Goal: Information Seeking & Learning: Learn about a topic

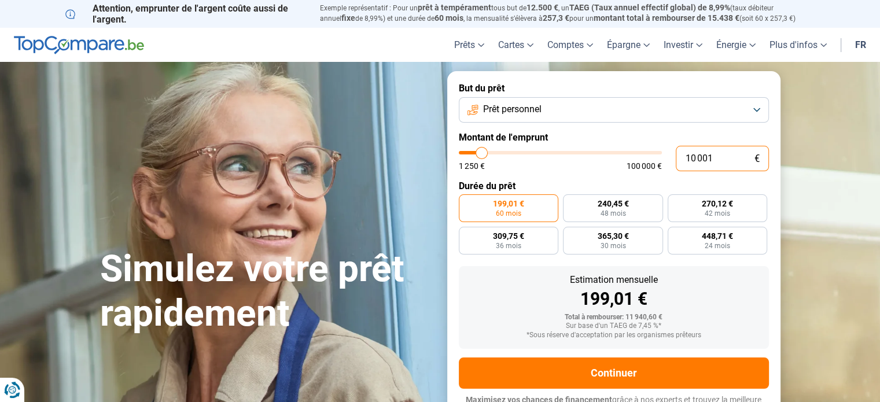
click at [725, 164] on input "10 001" at bounding box center [722, 158] width 93 height 25
type input "1 000"
type input "1250"
type input "100"
type input "1250"
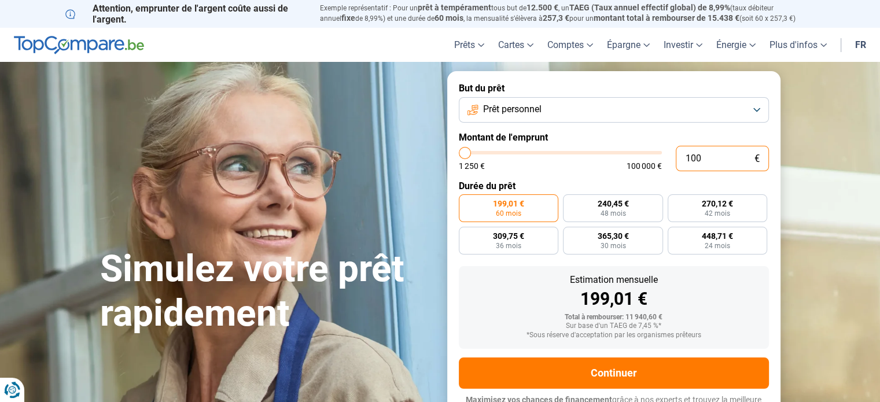
type input "10"
type input "1250"
type input "1"
type input "1250"
type input "0"
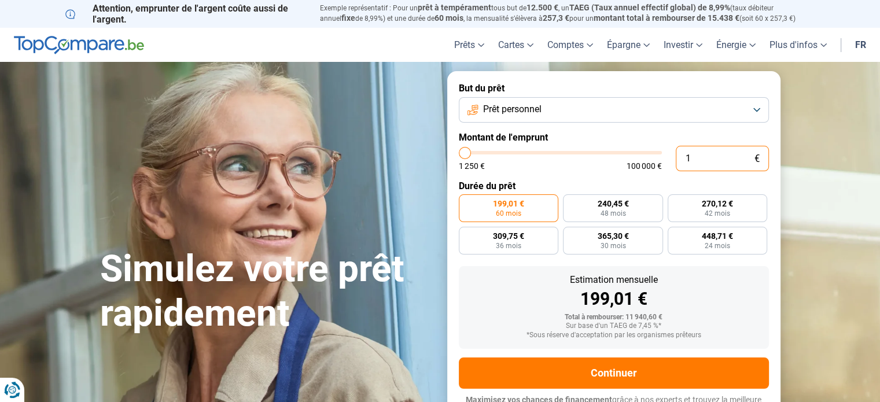
type input "1250"
type input "2"
type input "1250"
type input "25"
type input "1250"
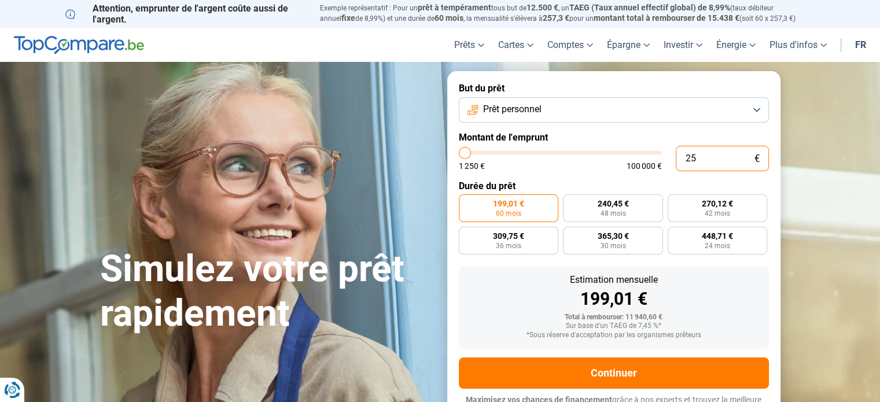
type input "250"
type input "1250"
type input "2 500"
type input "2500"
type input "25 000"
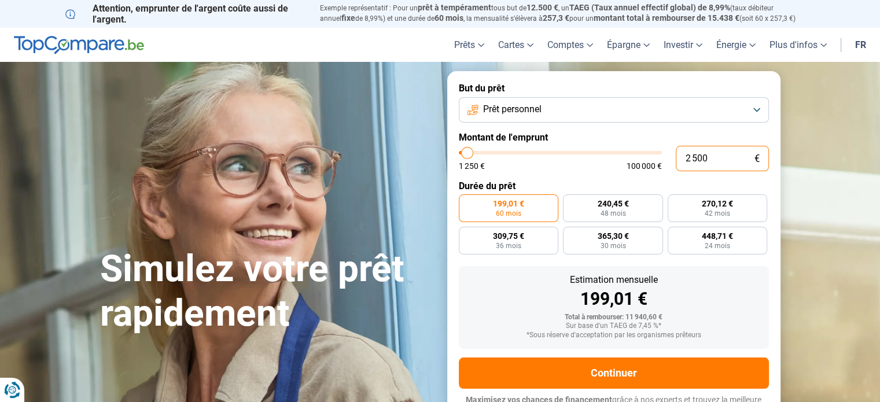
type input "25000"
radio input "false"
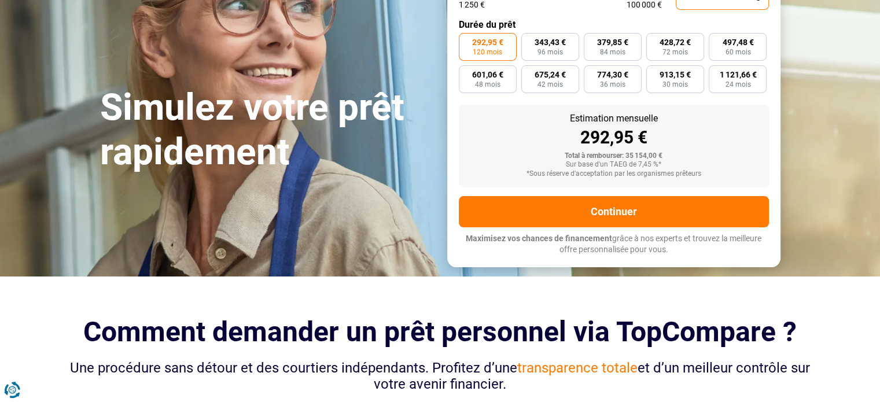
scroll to position [170, 0]
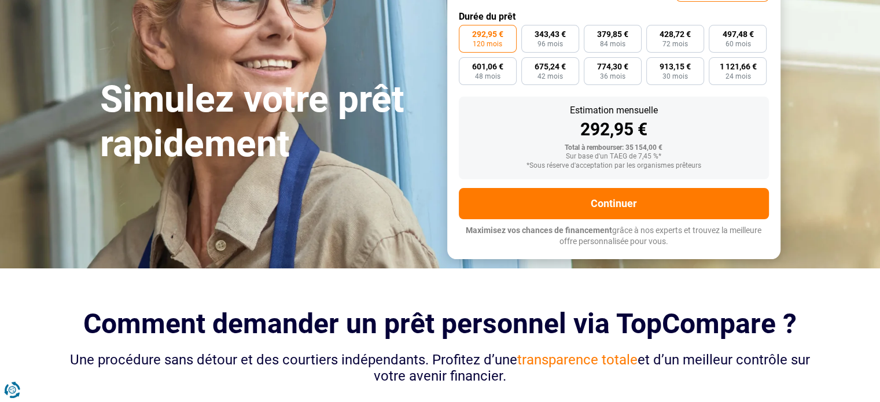
type input "25 000"
